Goal: Find contact information: Find contact information

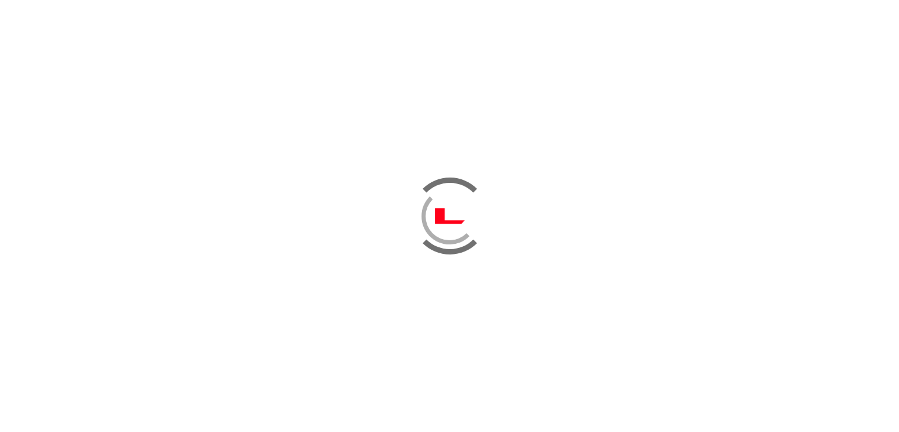
click at [459, 221] on div at bounding box center [450, 216] width 72 height 72
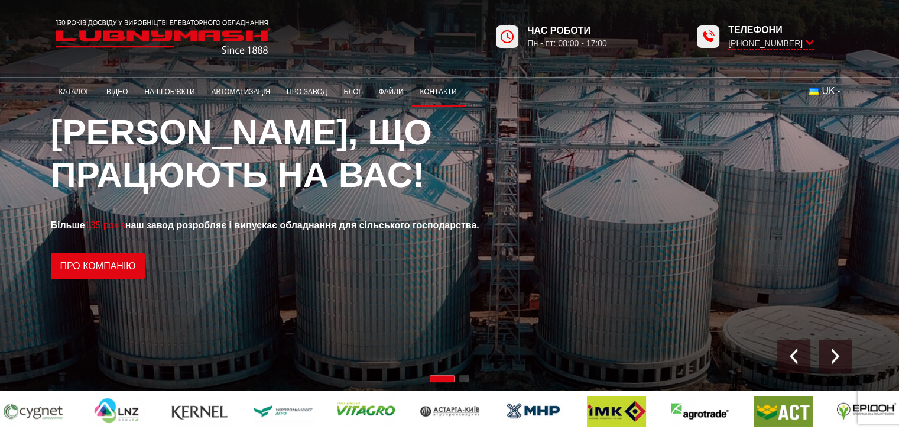
click at [442, 87] on link "Контакти" at bounding box center [438, 91] width 53 height 23
